Goal: Find specific page/section: Find specific page/section

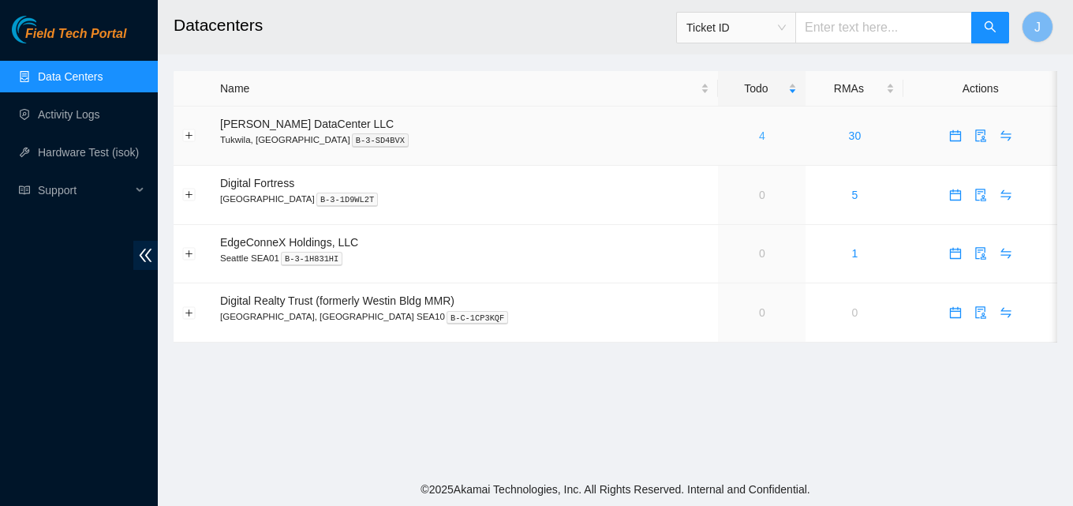
click at [759, 138] on link "4" at bounding box center [762, 135] width 6 height 13
